Goal: Task Accomplishment & Management: Complete application form

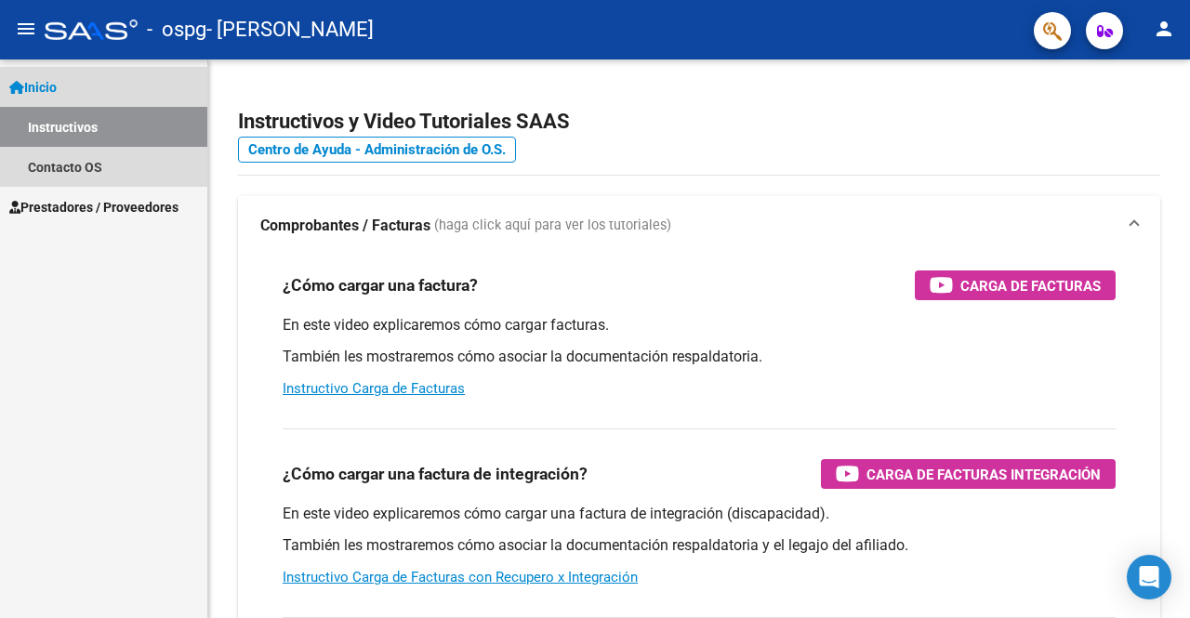
click at [134, 139] on link "Instructivos" at bounding box center [103, 127] width 207 height 40
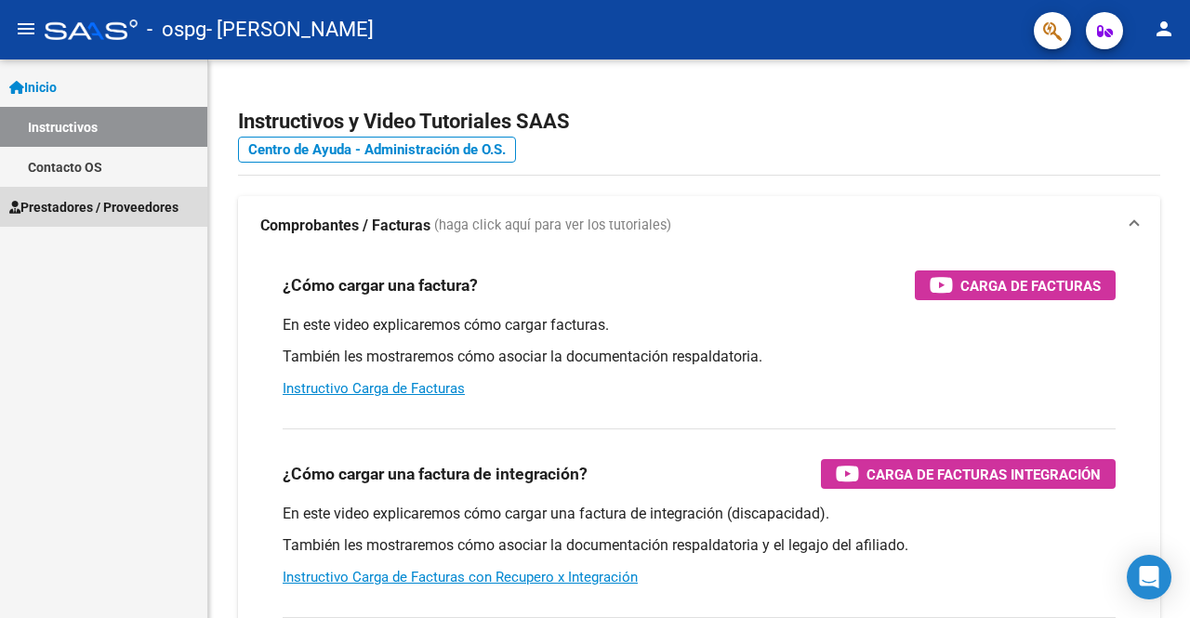
click at [123, 207] on span "Prestadores / Proveedores" at bounding box center [93, 207] width 169 height 20
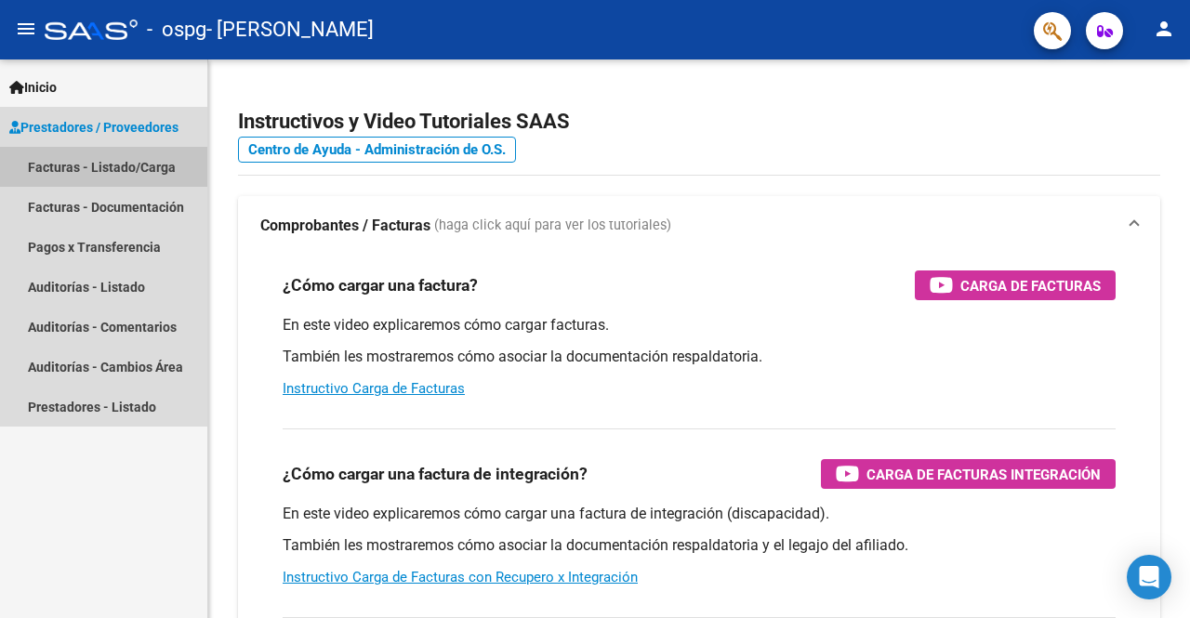
click at [139, 167] on link "Facturas - Listado/Carga" at bounding box center [103, 167] width 207 height 40
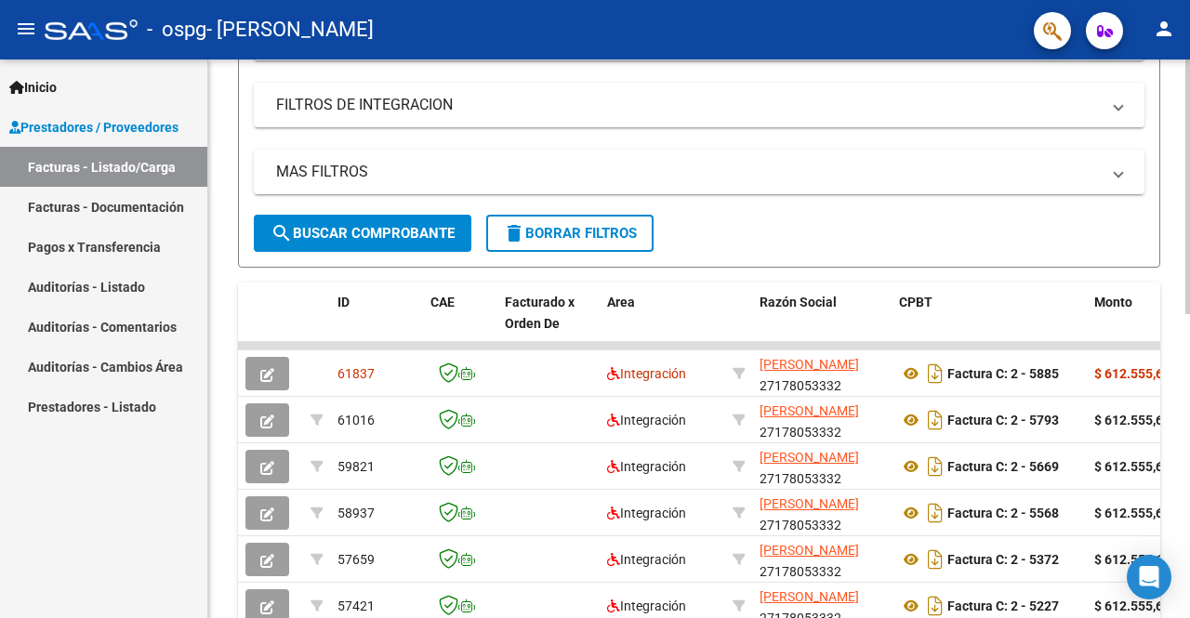
scroll to position [418, 0]
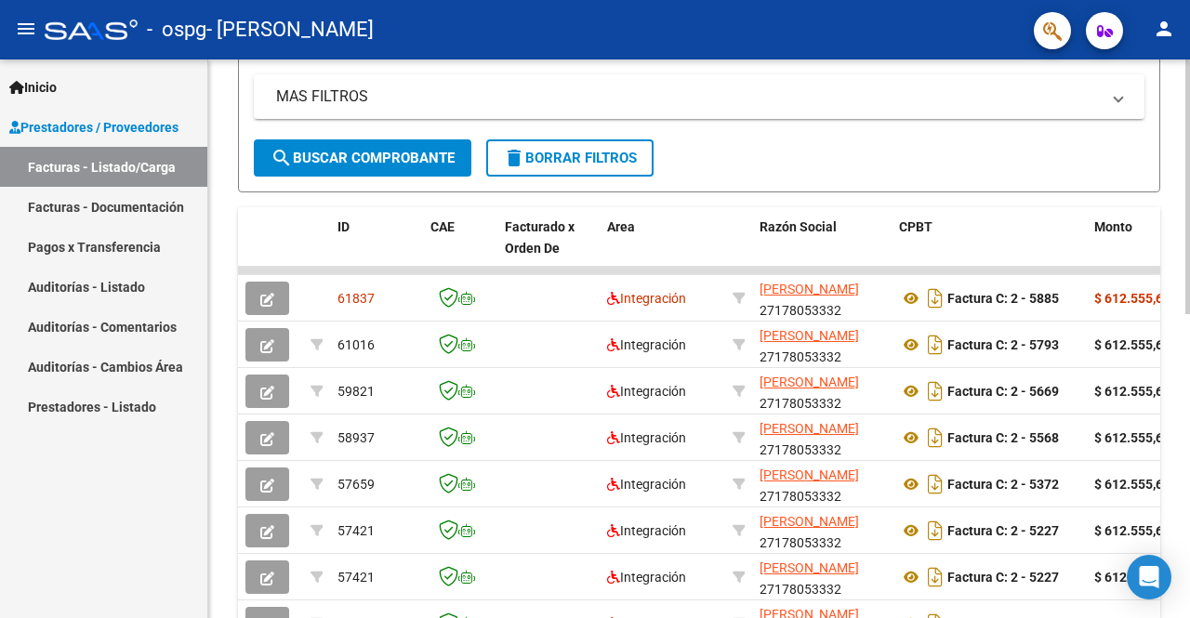
click at [1189, 267] on div at bounding box center [1187, 381] width 5 height 255
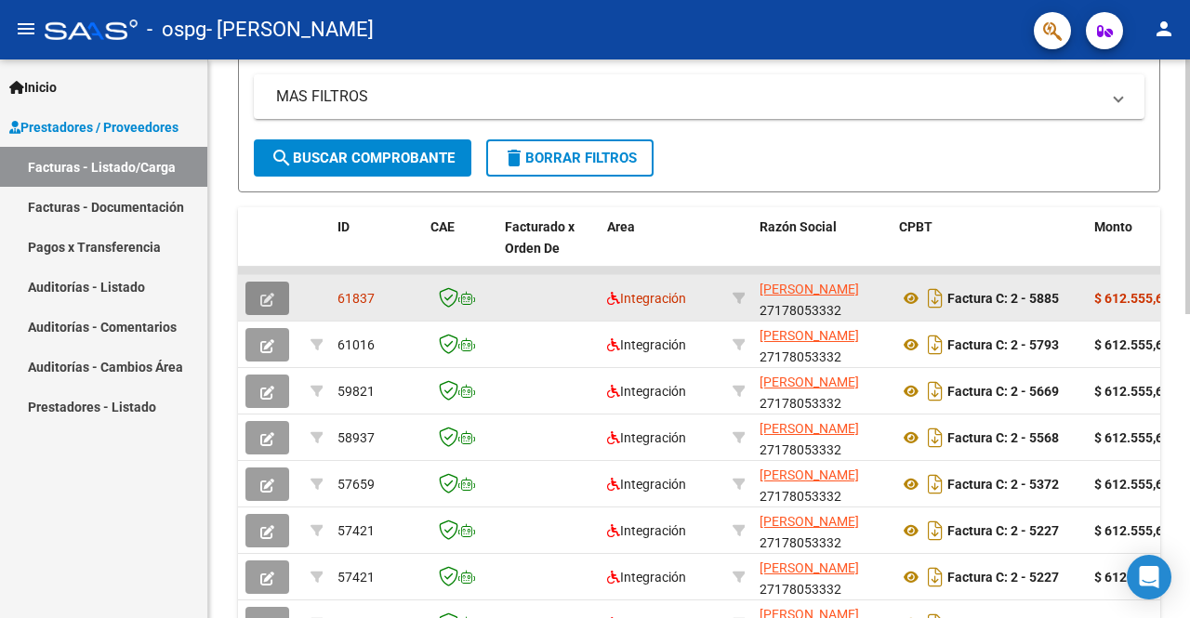
click at [282, 308] on button "button" at bounding box center [267, 298] width 44 height 33
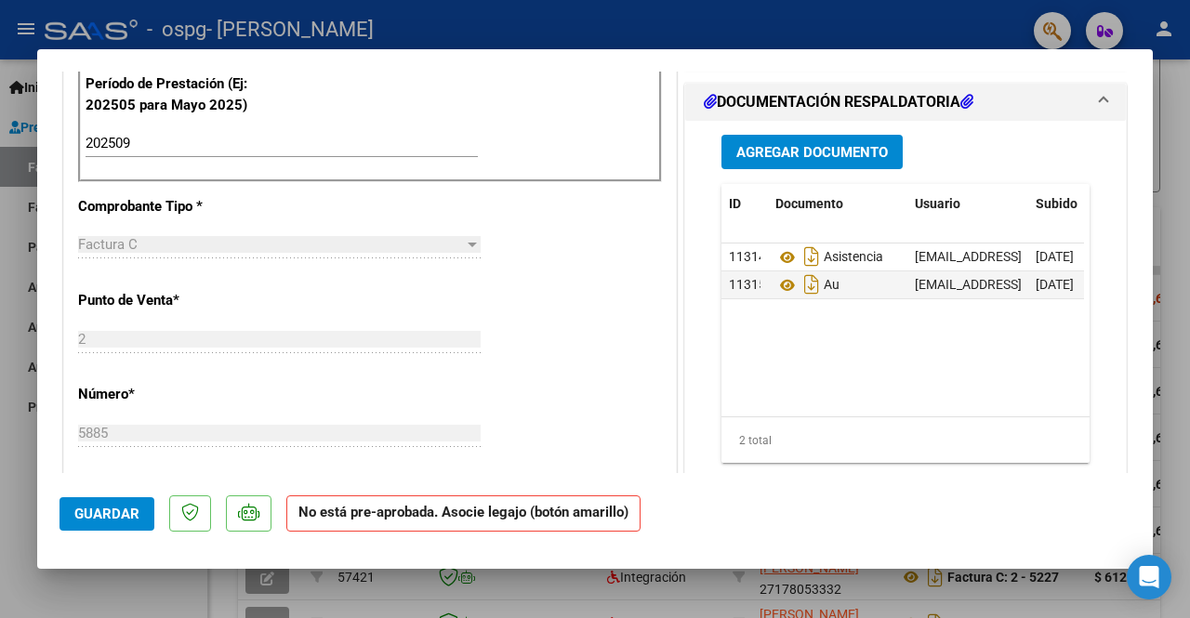
scroll to position [508, 0]
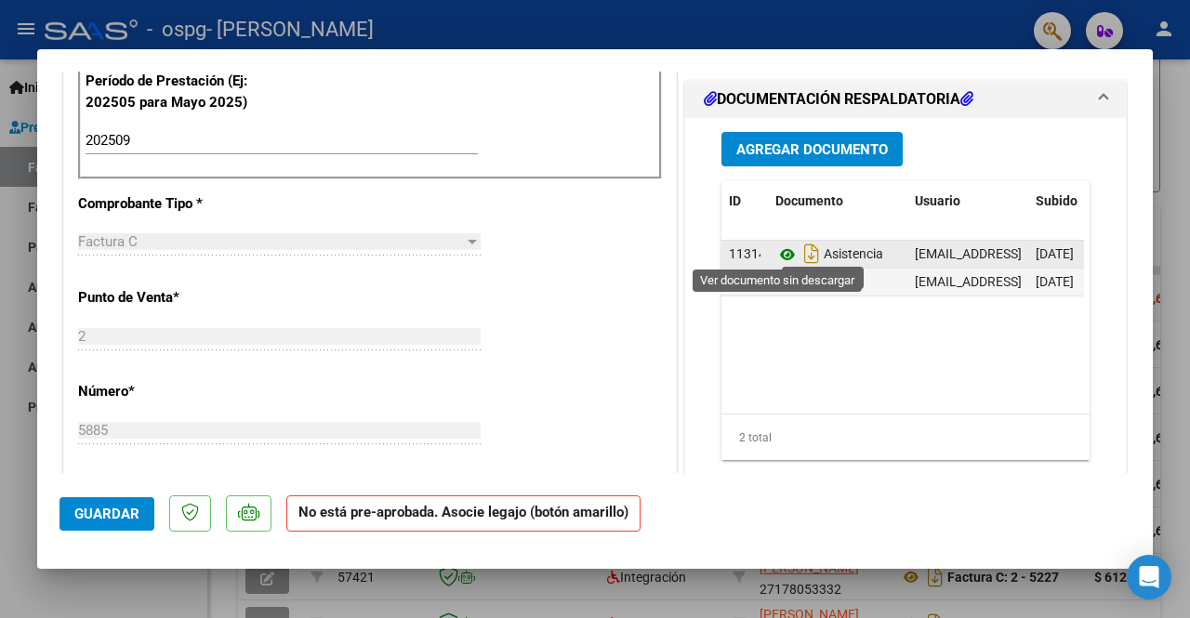
click at [777, 248] on icon at bounding box center [787, 255] width 24 height 22
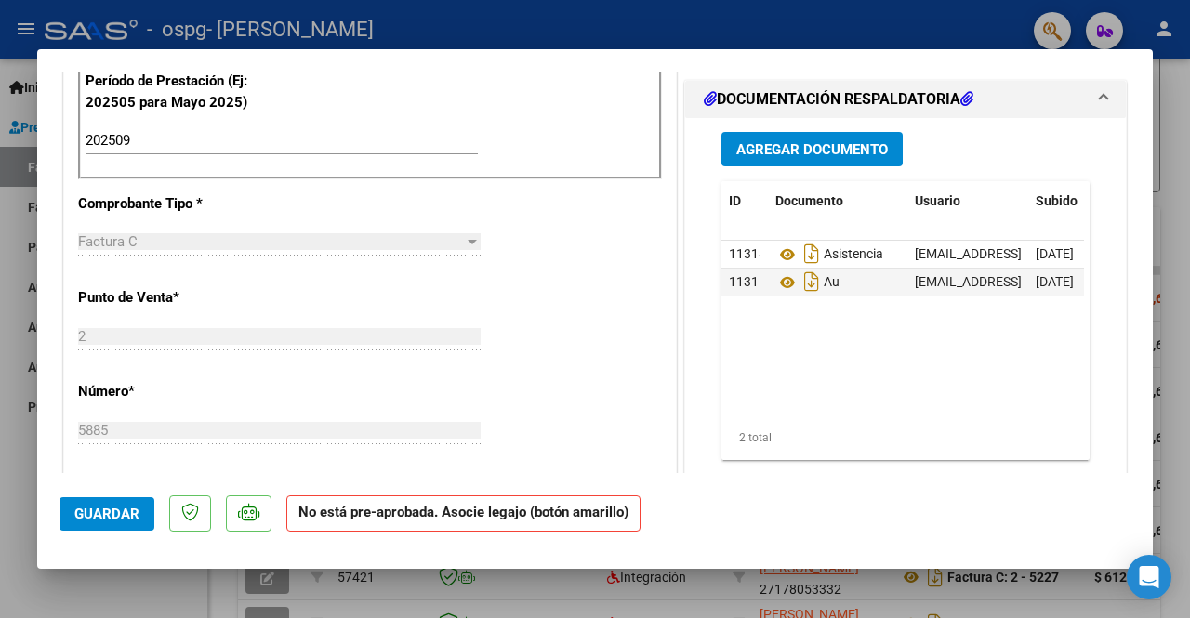
scroll to position [0, 130]
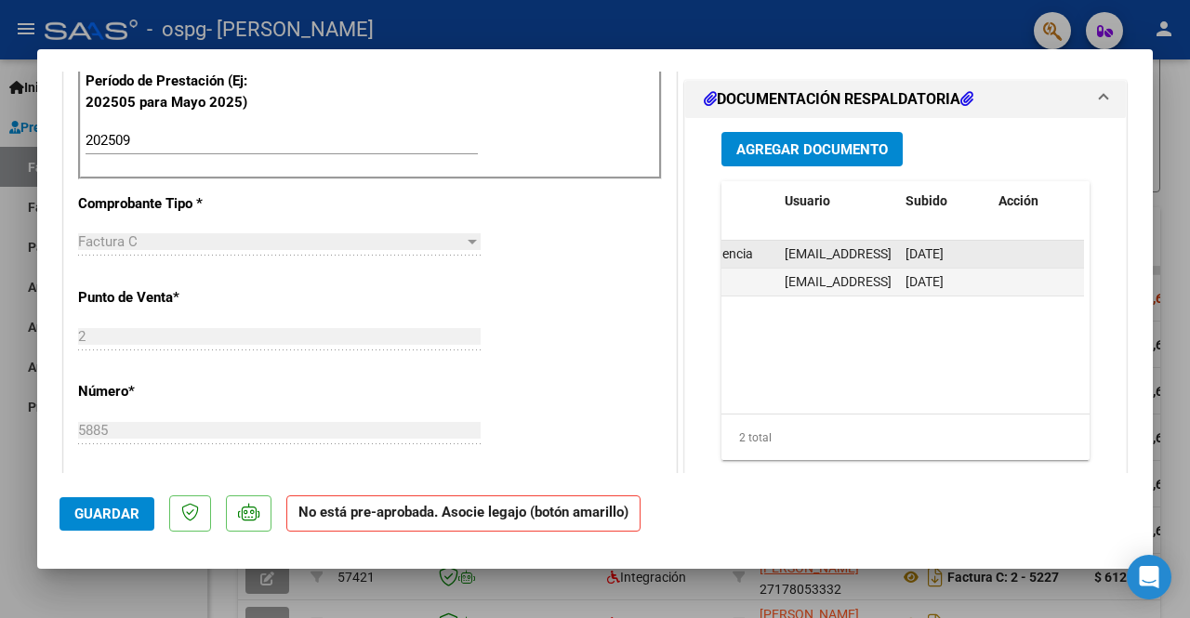
click at [970, 251] on div "[DATE]" at bounding box center [944, 254] width 78 height 21
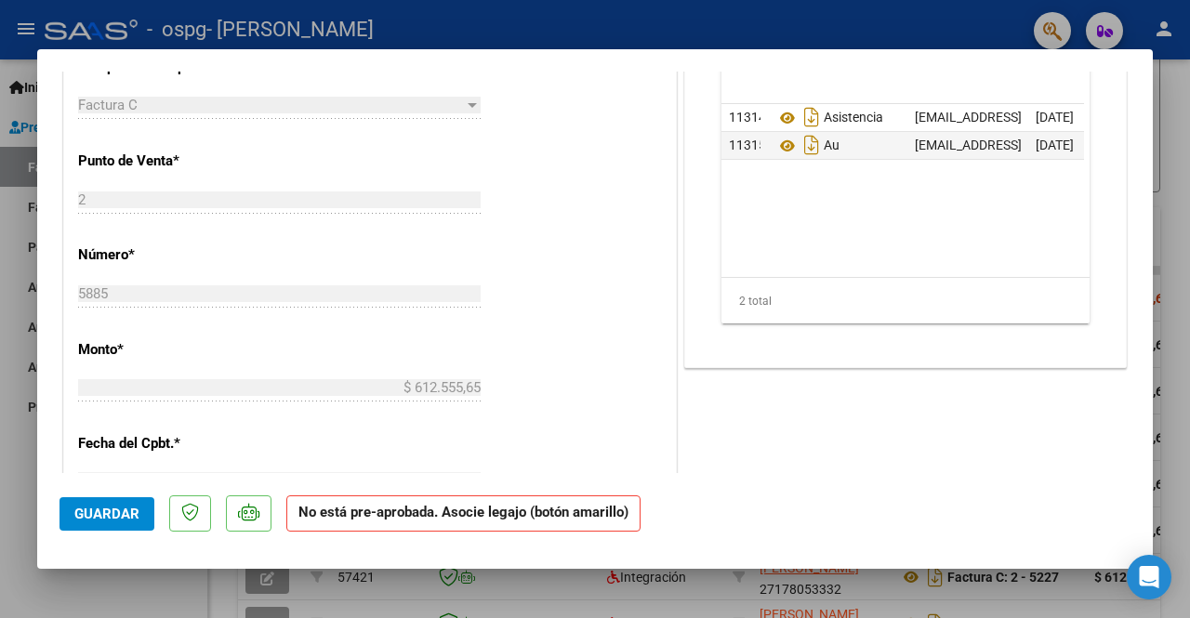
scroll to position [796, 0]
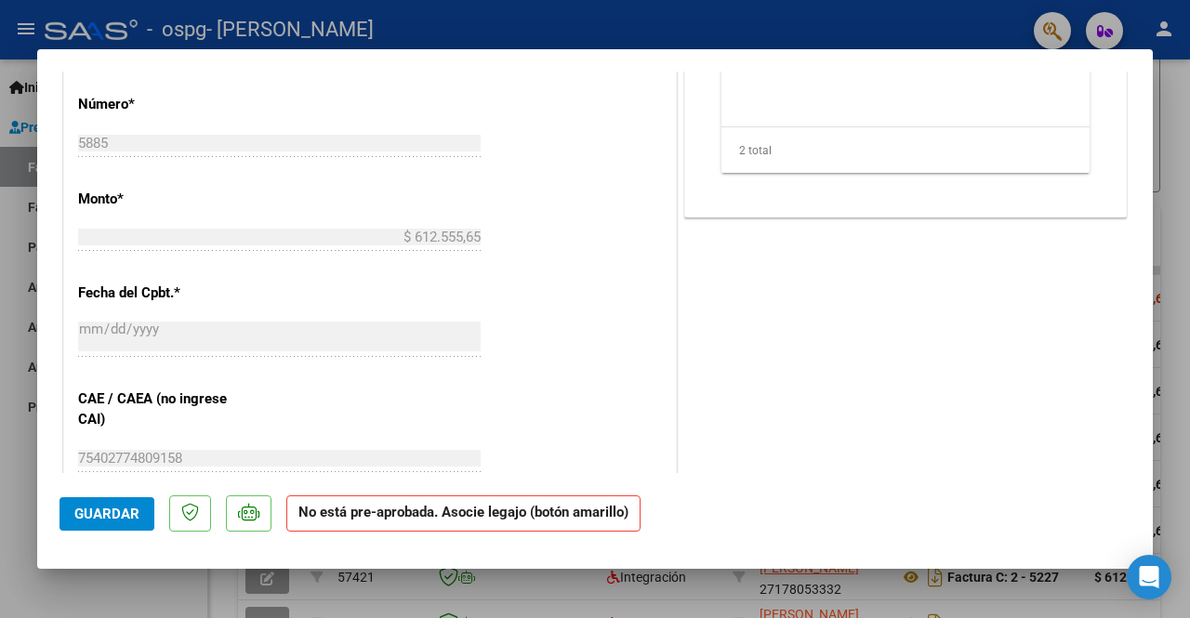
click at [0, 512] on div at bounding box center [595, 309] width 1190 height 618
type input "$ 0,00"
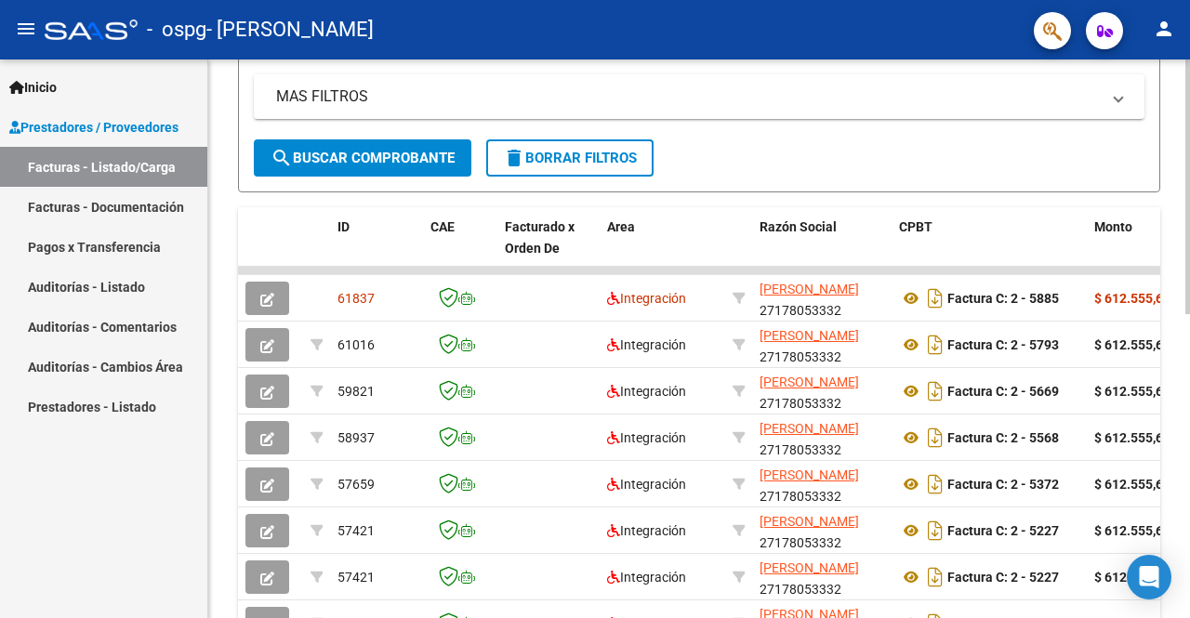
scroll to position [101, 0]
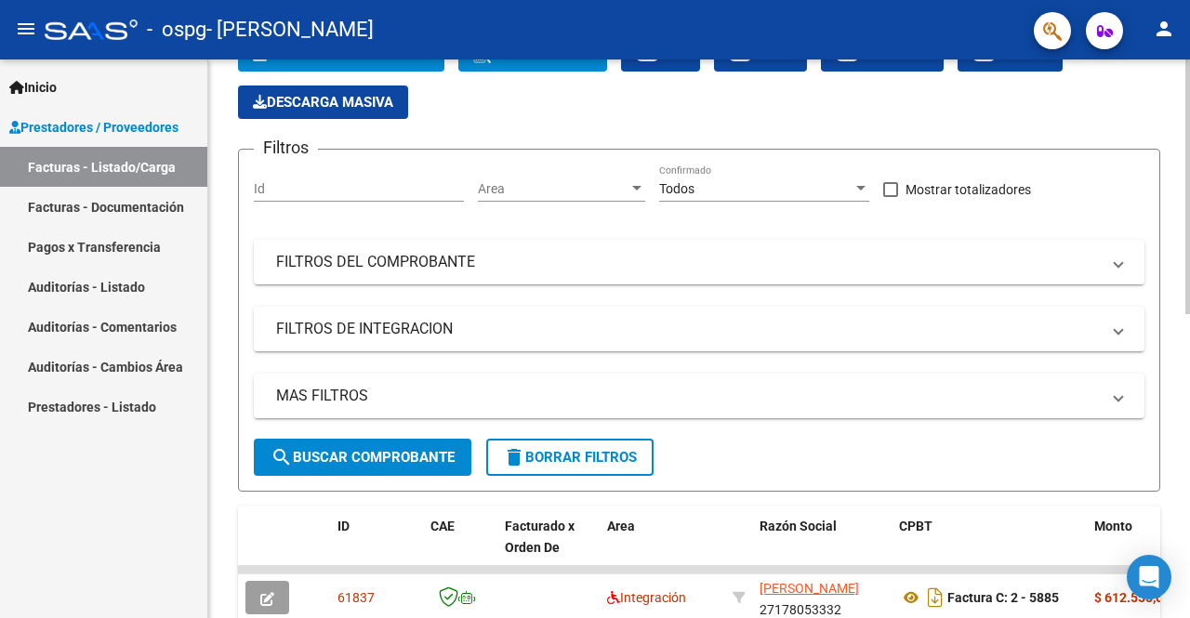
click at [1189, 122] on div at bounding box center [1187, 242] width 5 height 255
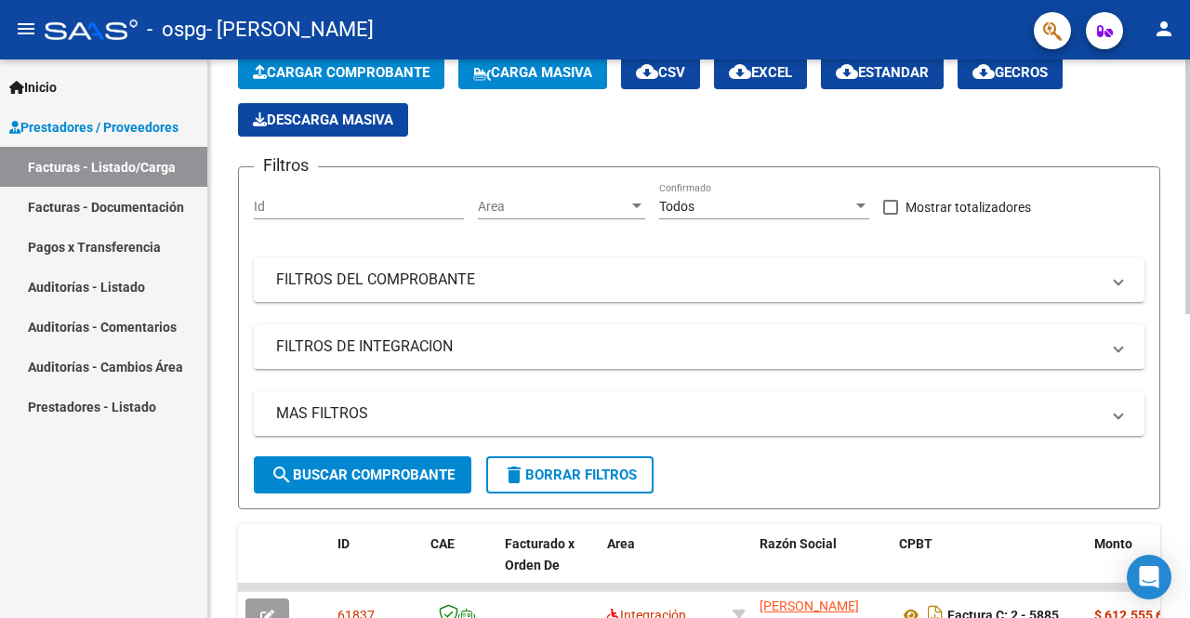
click at [264, 84] on button "Cargar Comprobante" at bounding box center [341, 72] width 206 height 33
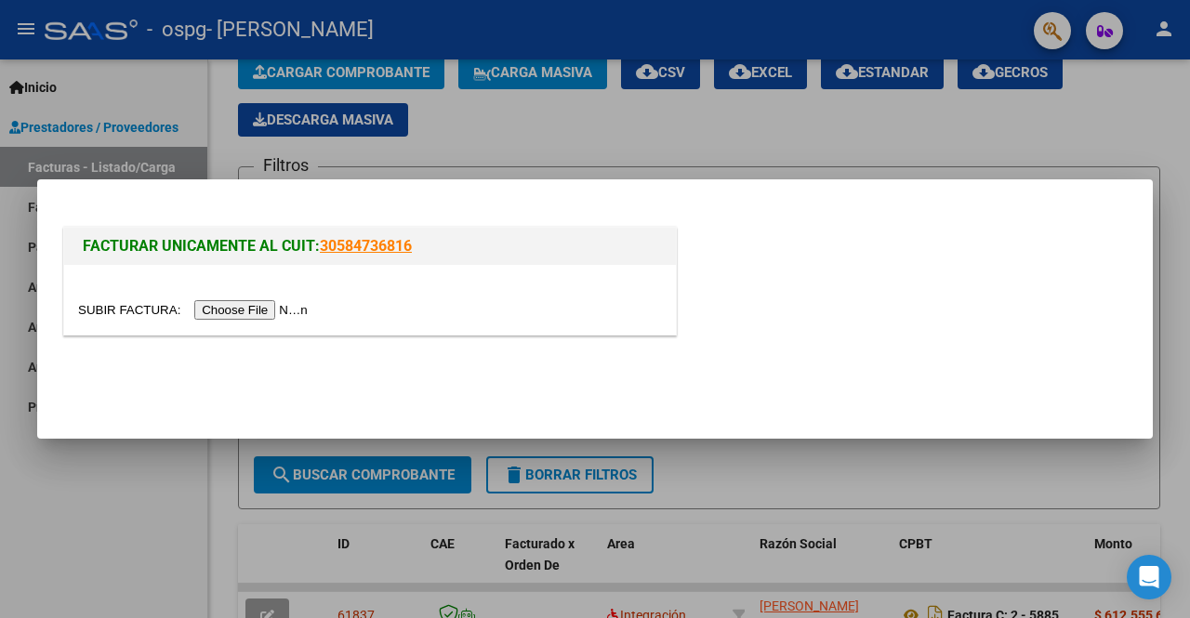
click at [235, 305] on input "file" at bounding box center [195, 310] width 235 height 20
click at [303, 313] on input "file" at bounding box center [195, 310] width 235 height 20
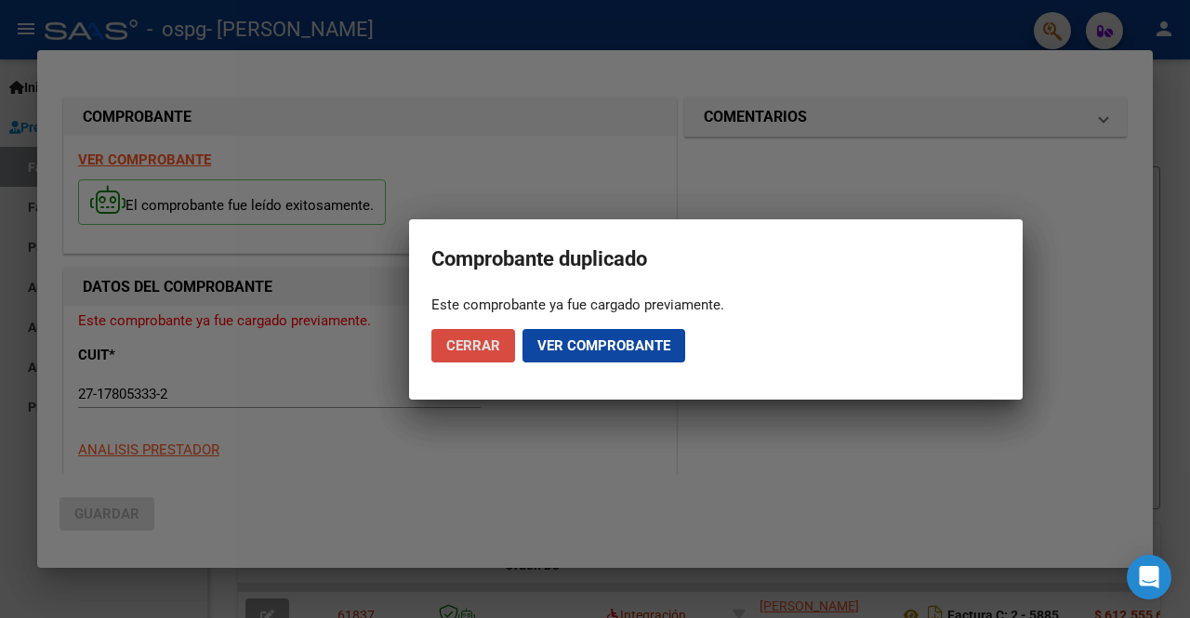
click at [493, 345] on span "Cerrar" at bounding box center [473, 345] width 54 height 17
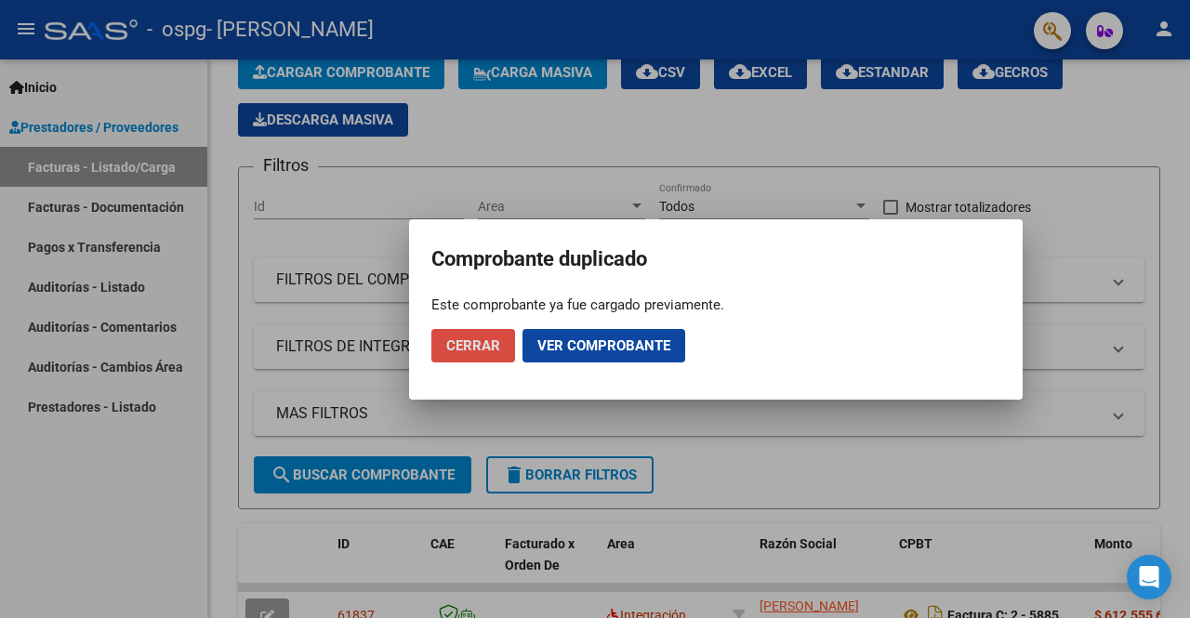
click at [493, 345] on span "Cerrar" at bounding box center [473, 345] width 54 height 17
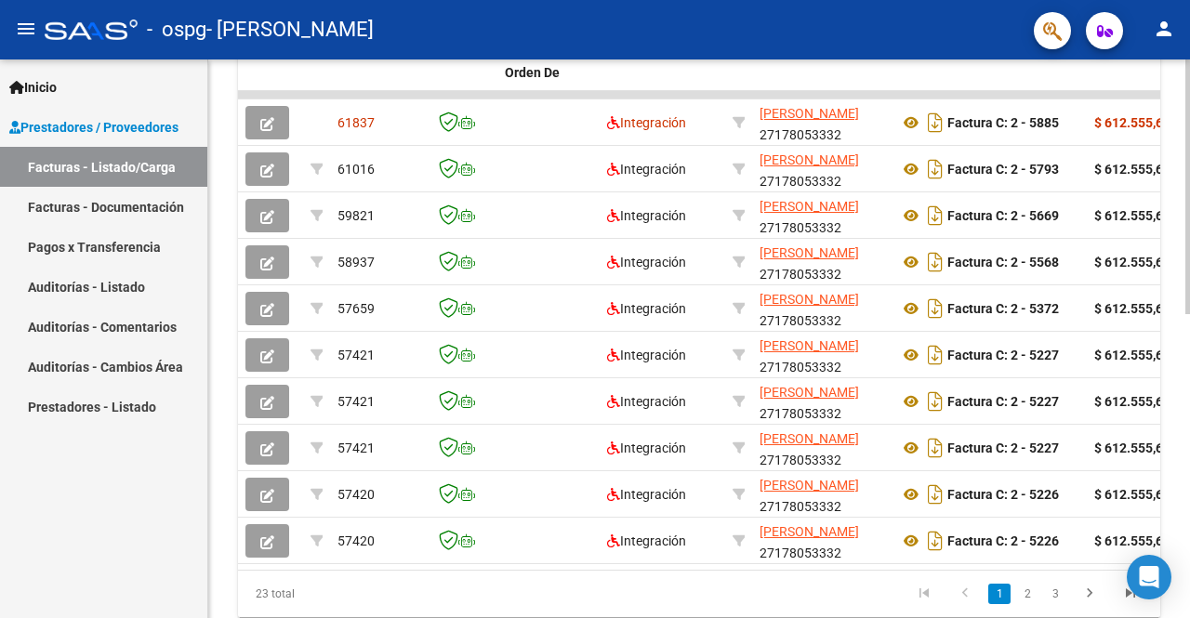
click at [1162, 474] on div "Video tutorial PRESTADORES -> Listado de CPBTs Emitidos por Prestadores / Prove…" at bounding box center [701, 71] width 986 height 1211
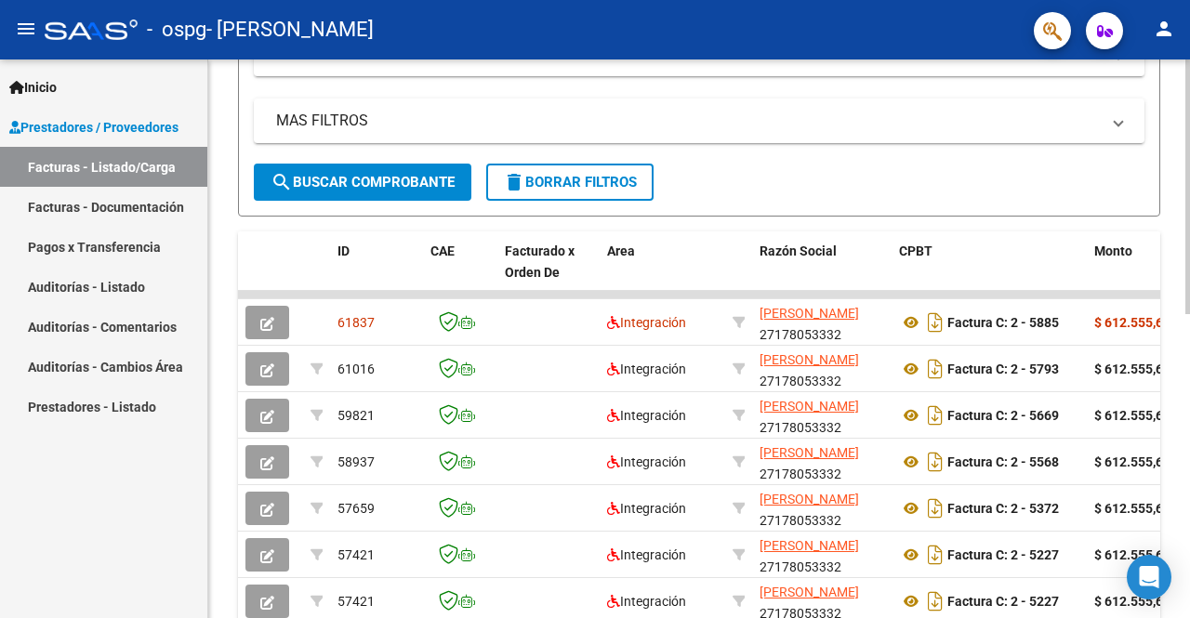
scroll to position [379, 0]
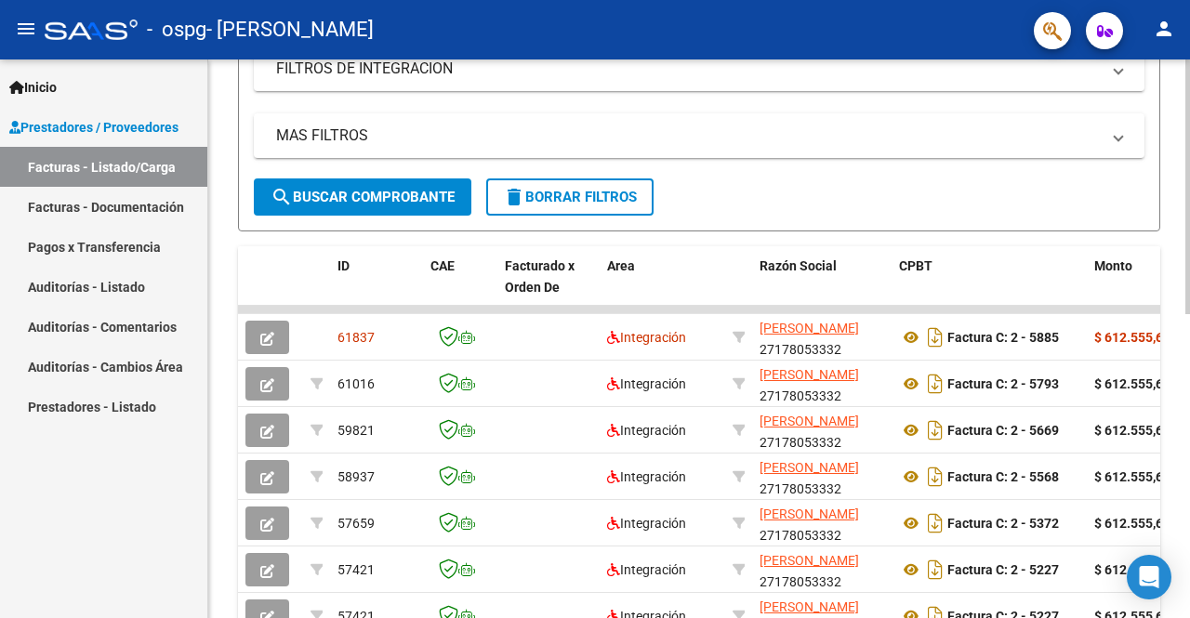
click at [1189, 293] on div at bounding box center [1187, 363] width 5 height 255
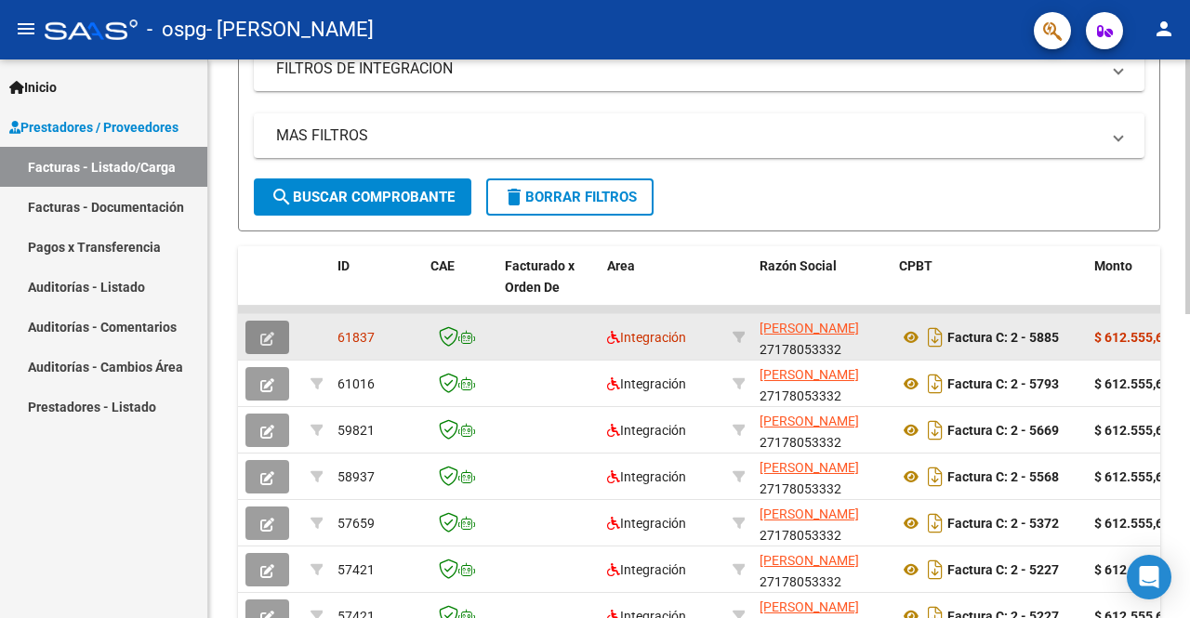
click at [262, 339] on icon "button" at bounding box center [267, 339] width 14 height 14
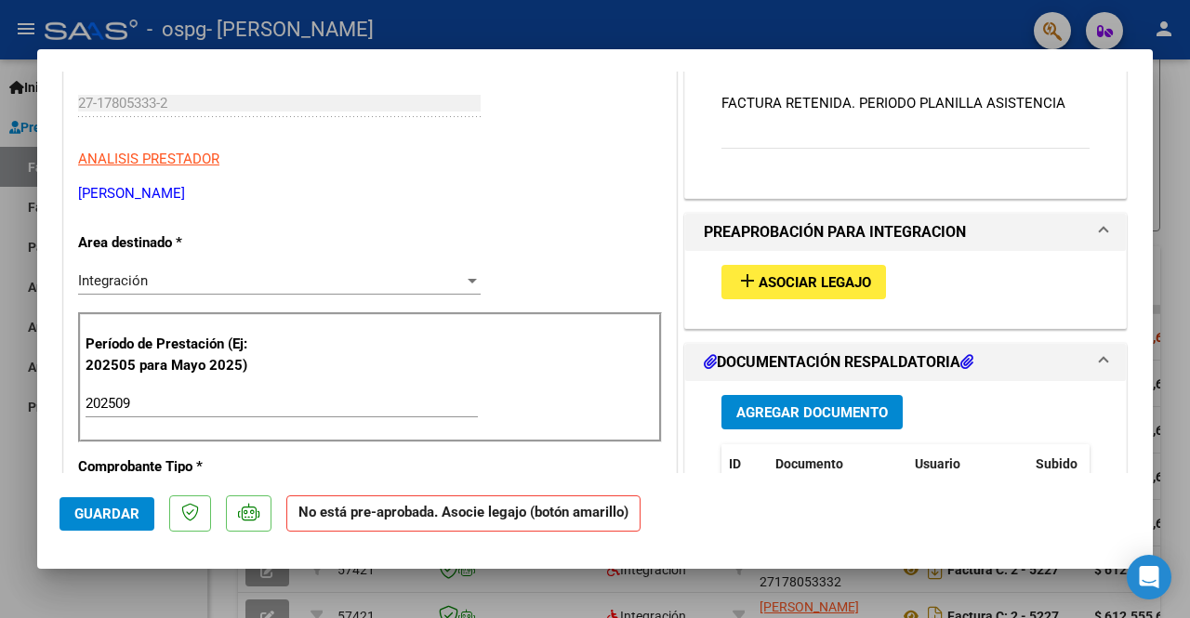
scroll to position [377, 0]
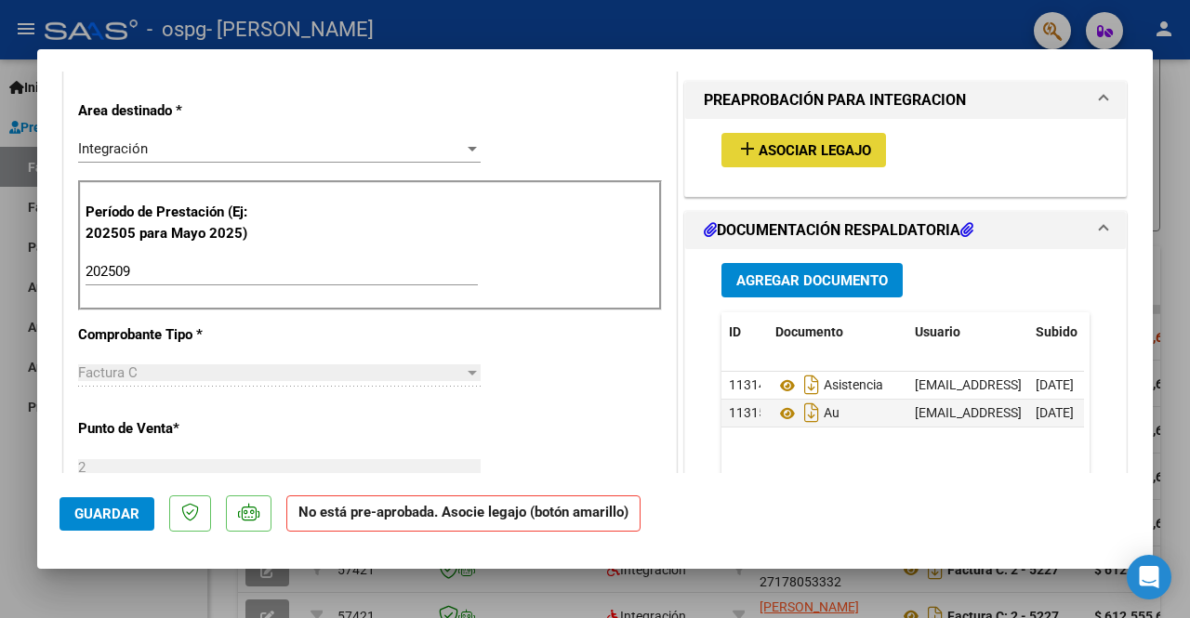
click at [837, 134] on button "add Asociar Legajo" at bounding box center [803, 150] width 165 height 34
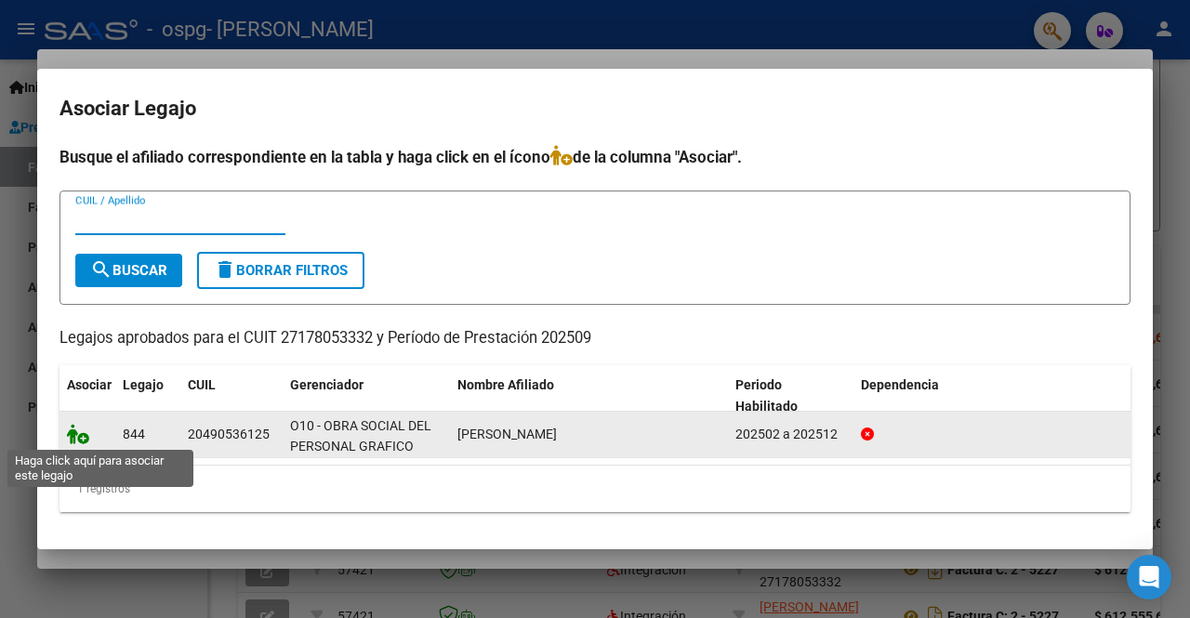
click at [69, 439] on icon at bounding box center [78, 434] width 22 height 20
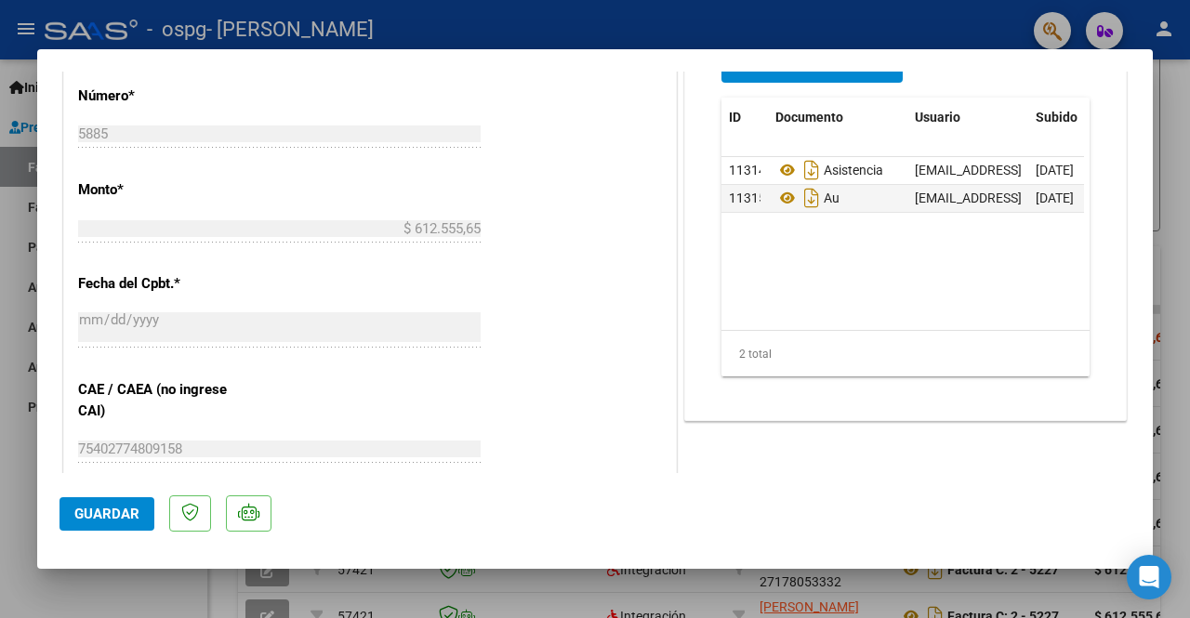
scroll to position [736, 0]
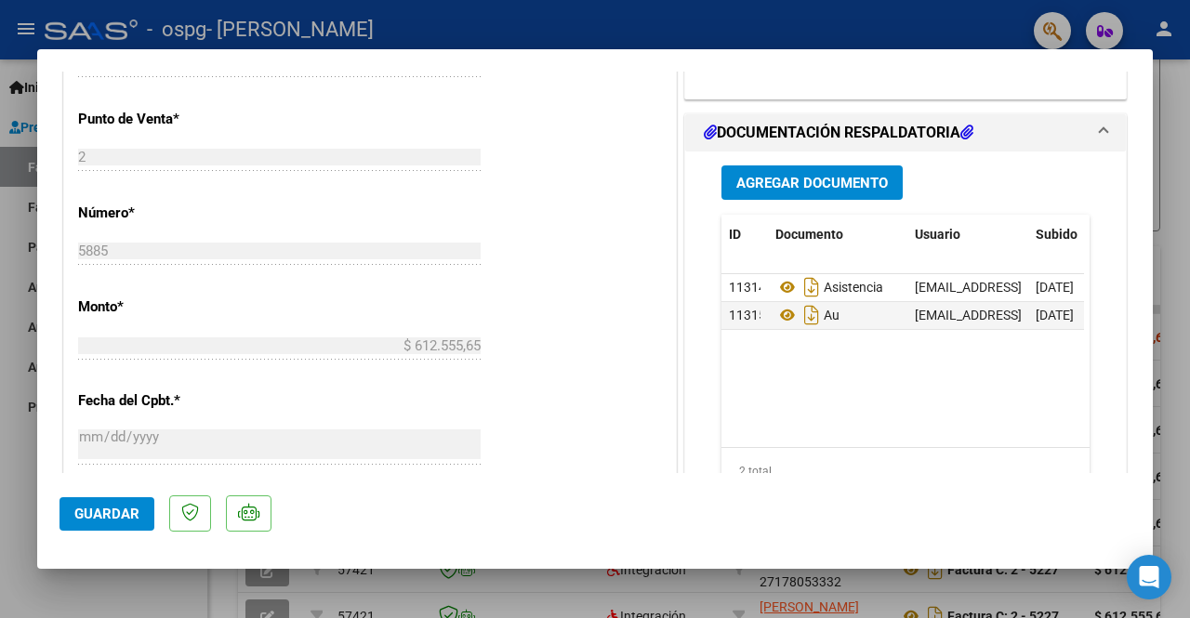
click at [820, 192] on button "Agregar Documento" at bounding box center [811, 182] width 181 height 34
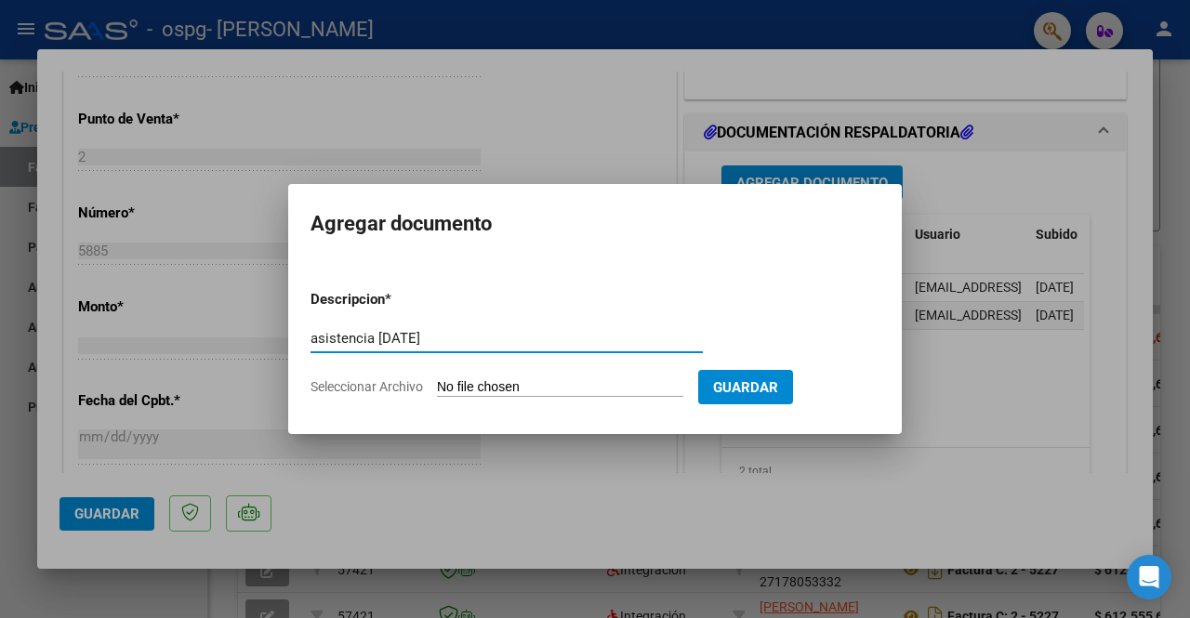
type input "asistencia [DATE]"
click at [465, 394] on input "Seleccionar Archivo" at bounding box center [560, 388] width 246 height 18
type input "C:\fakepath\ASIST SEPTIEMBRE AMARILLA (1).pdf"
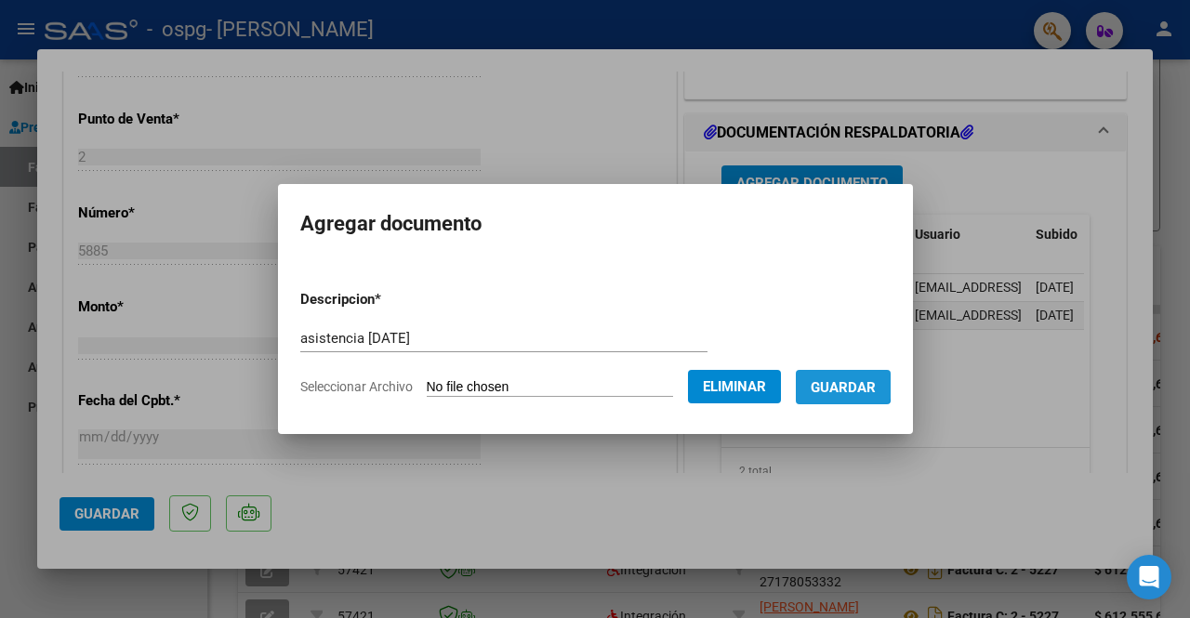
click at [844, 379] on span "Guardar" at bounding box center [843, 387] width 65 height 17
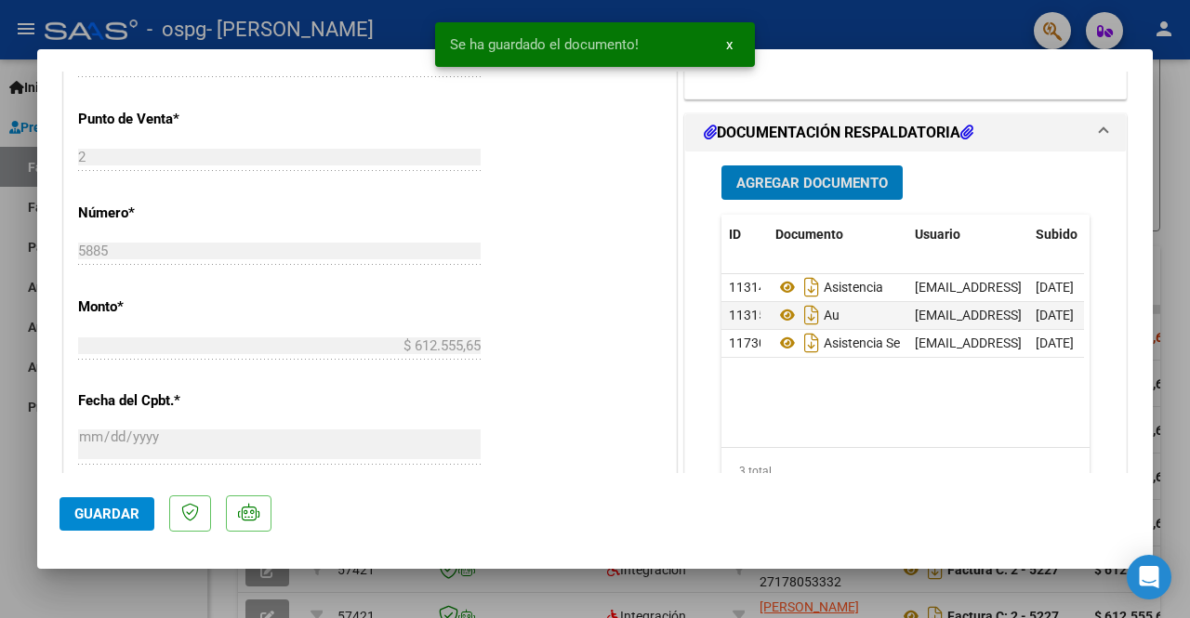
click at [130, 515] on span "Guardar" at bounding box center [106, 514] width 65 height 17
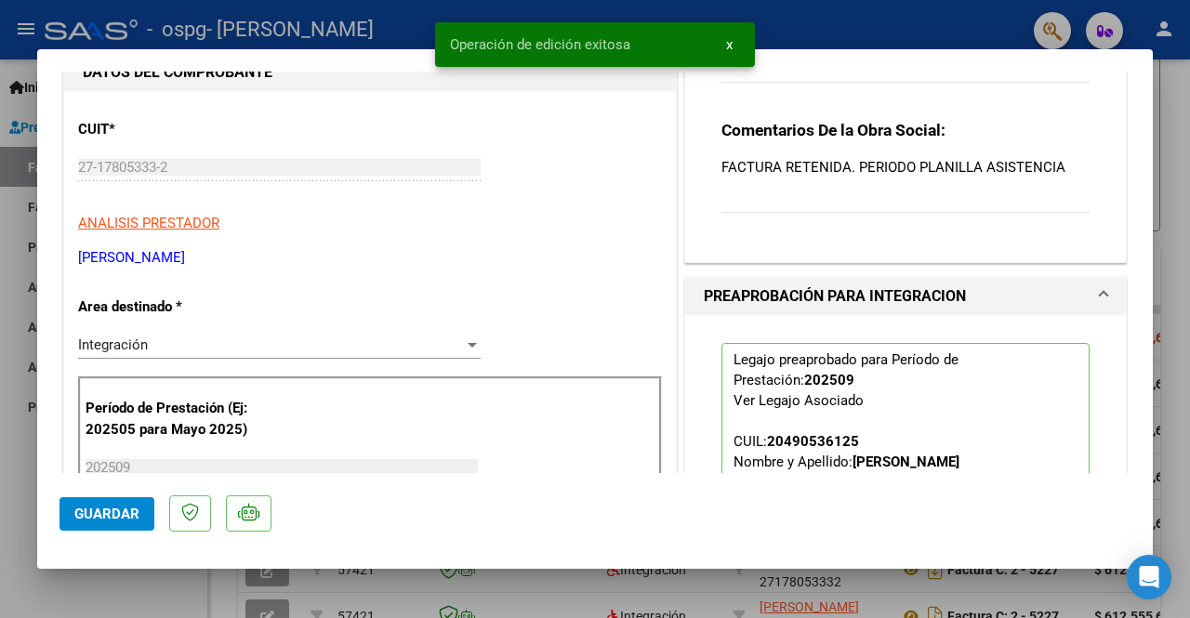
click at [1000, 165] on p "FACTURA RETENIDA. PERIODO PLANILLA ASISTENCIA" at bounding box center [905, 167] width 368 height 20
drag, startPoint x: 957, startPoint y: 233, endPoint x: 980, endPoint y: 192, distance: 46.6
click at [980, 192] on div "Comentarios del Prestador / Gerenciador: Comentarios De la Obra Social: FACTURA…" at bounding box center [905, 101] width 396 height 294
click at [980, 192] on div "Comentarios De la Obra Social: FACTURA RETENIDA. PERIODO PLANILLA ASISTENCIA" at bounding box center [905, 176] width 368 height 113
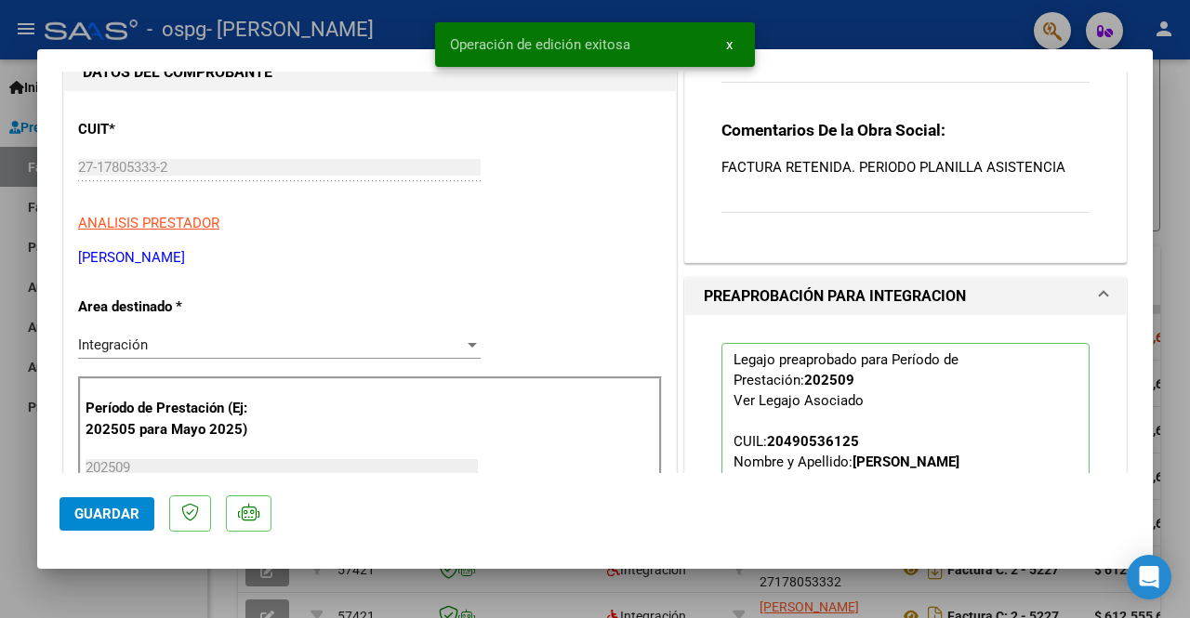
click at [980, 192] on div "Comentarios De la Obra Social: FACTURA RETENIDA. PERIODO PLANILLA ASISTENCIA" at bounding box center [905, 176] width 368 height 113
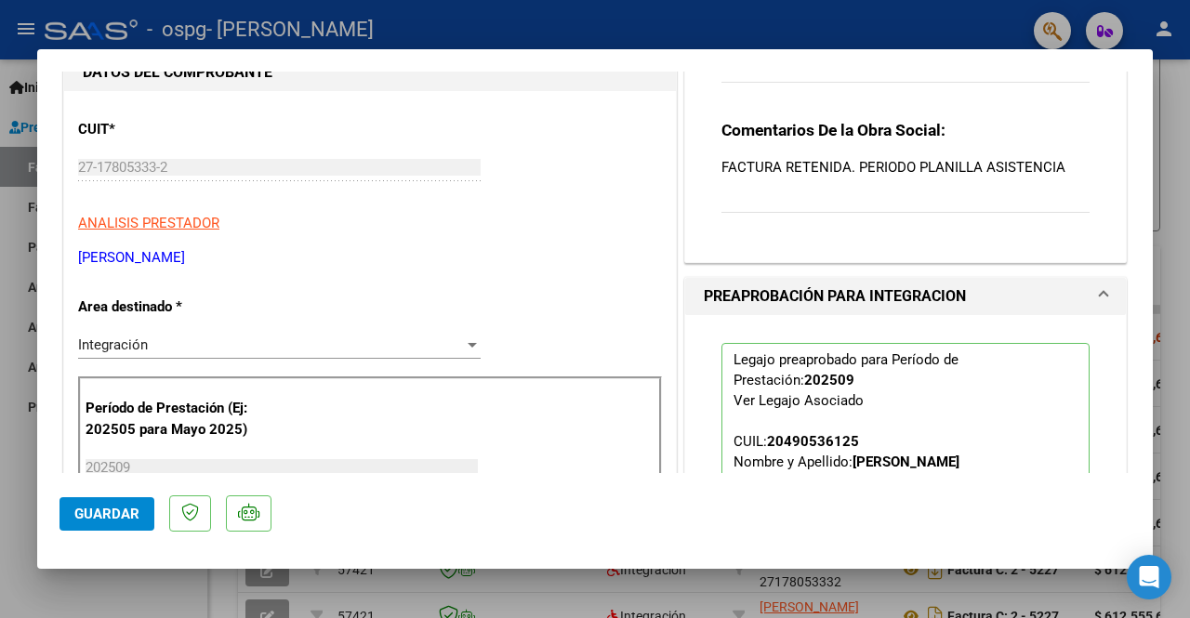
scroll to position [0, 0]
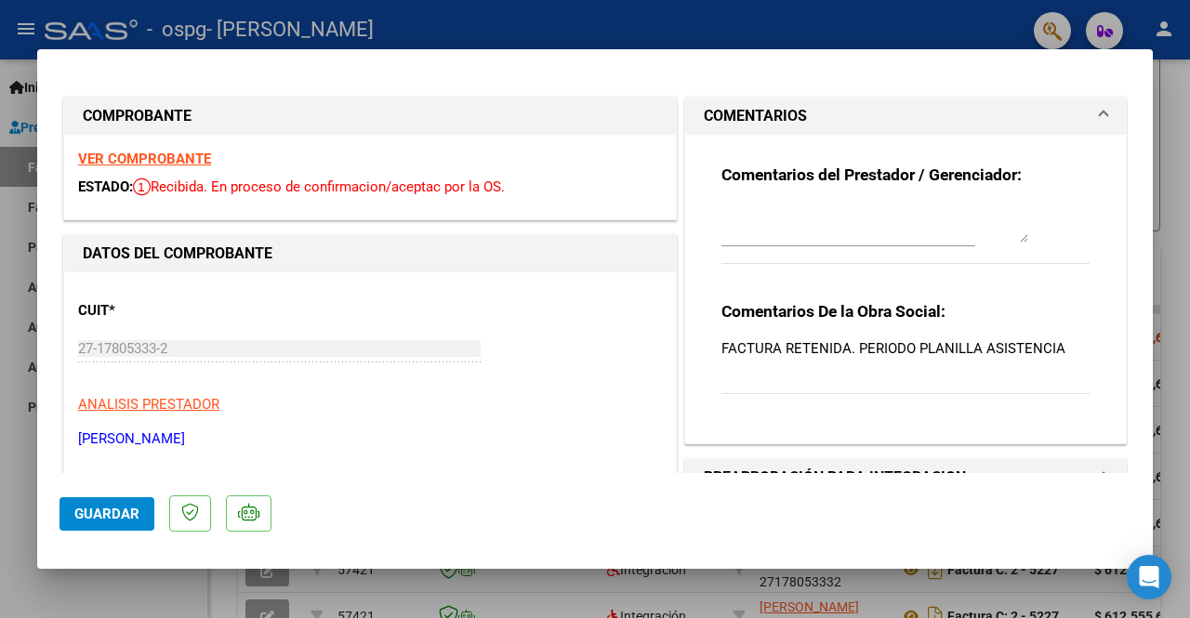
click at [886, 248] on div at bounding box center [848, 233] width 254 height 62
click at [902, 226] on textarea at bounding box center [874, 223] width 307 height 37
type textarea "corregido mil disculpas por la confusión."
click at [92, 524] on button "Guardar" at bounding box center [106, 513] width 95 height 33
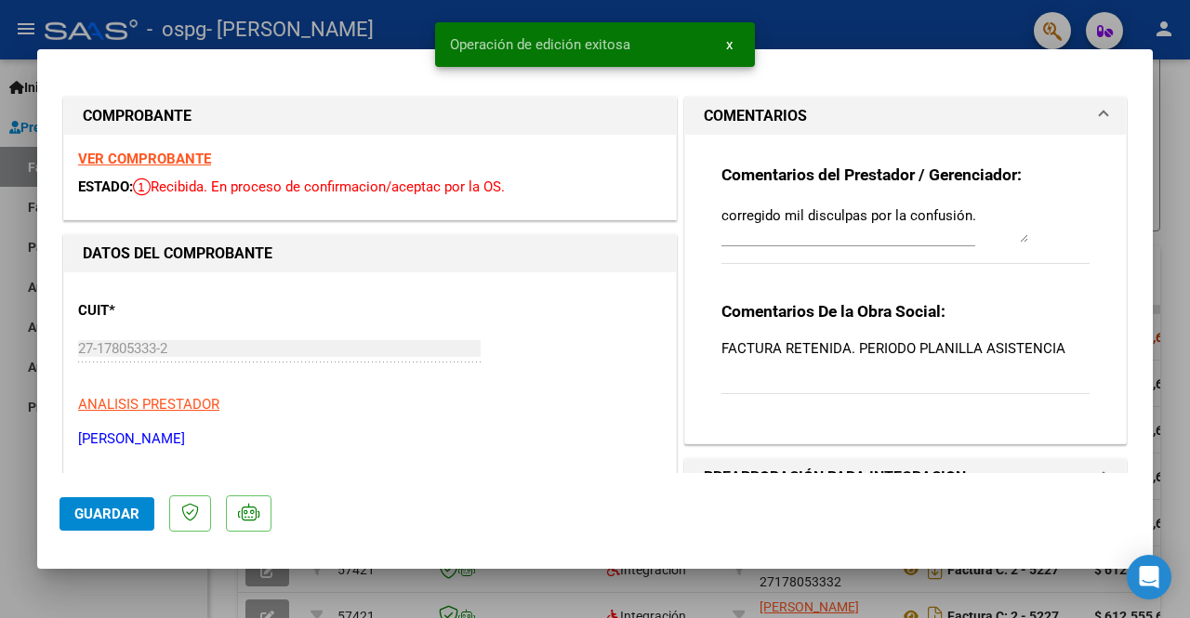
click at [0, 520] on div at bounding box center [595, 309] width 1190 height 618
type input "$ 0,00"
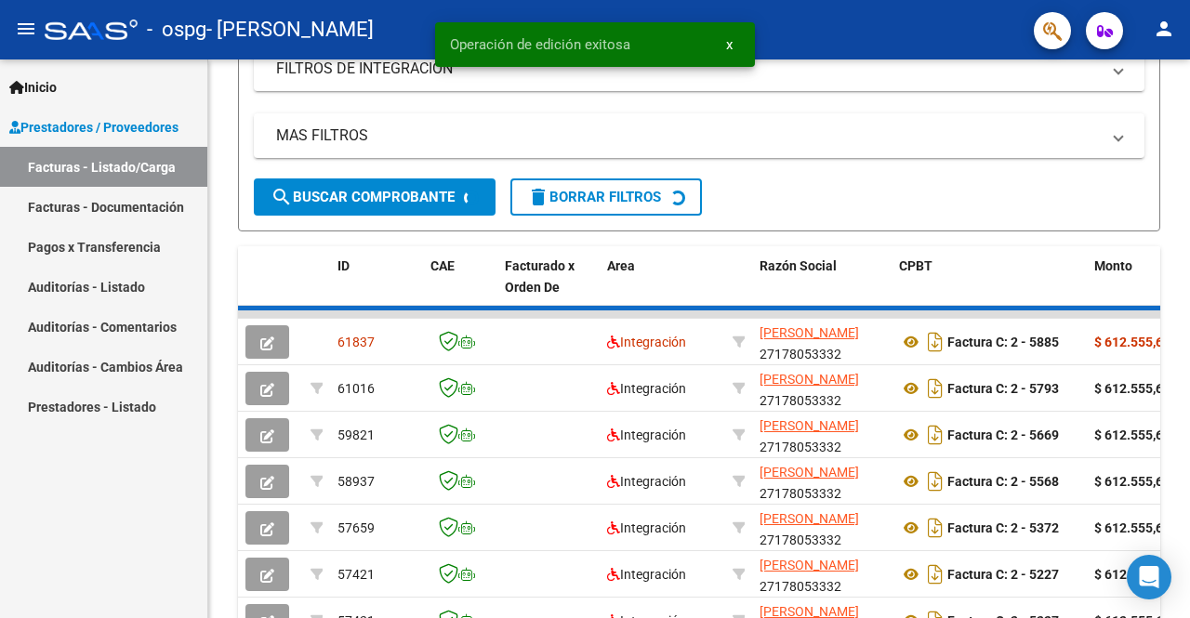
scroll to position [379, 0]
